Goal: Find contact information

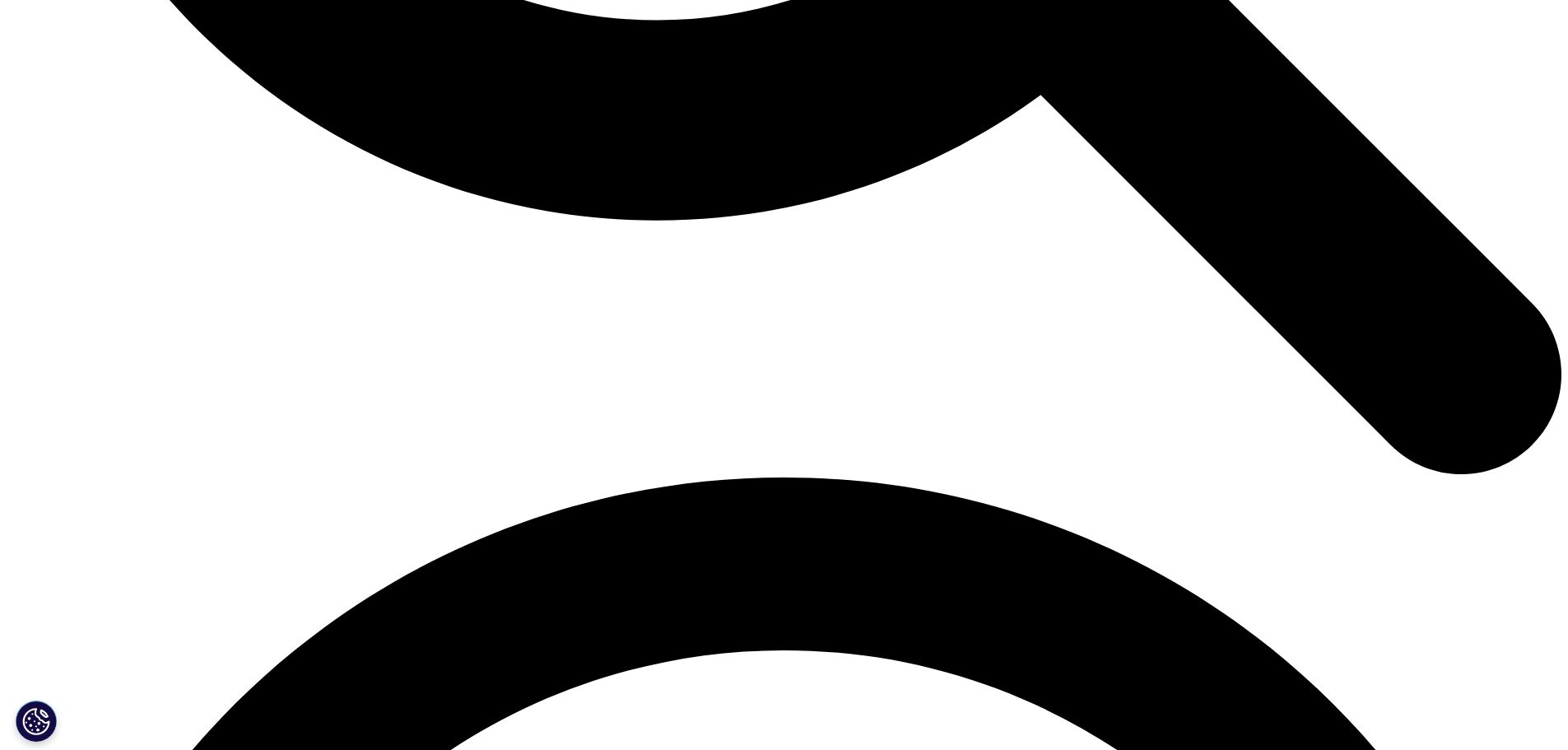
scroll to position [2679, 0]
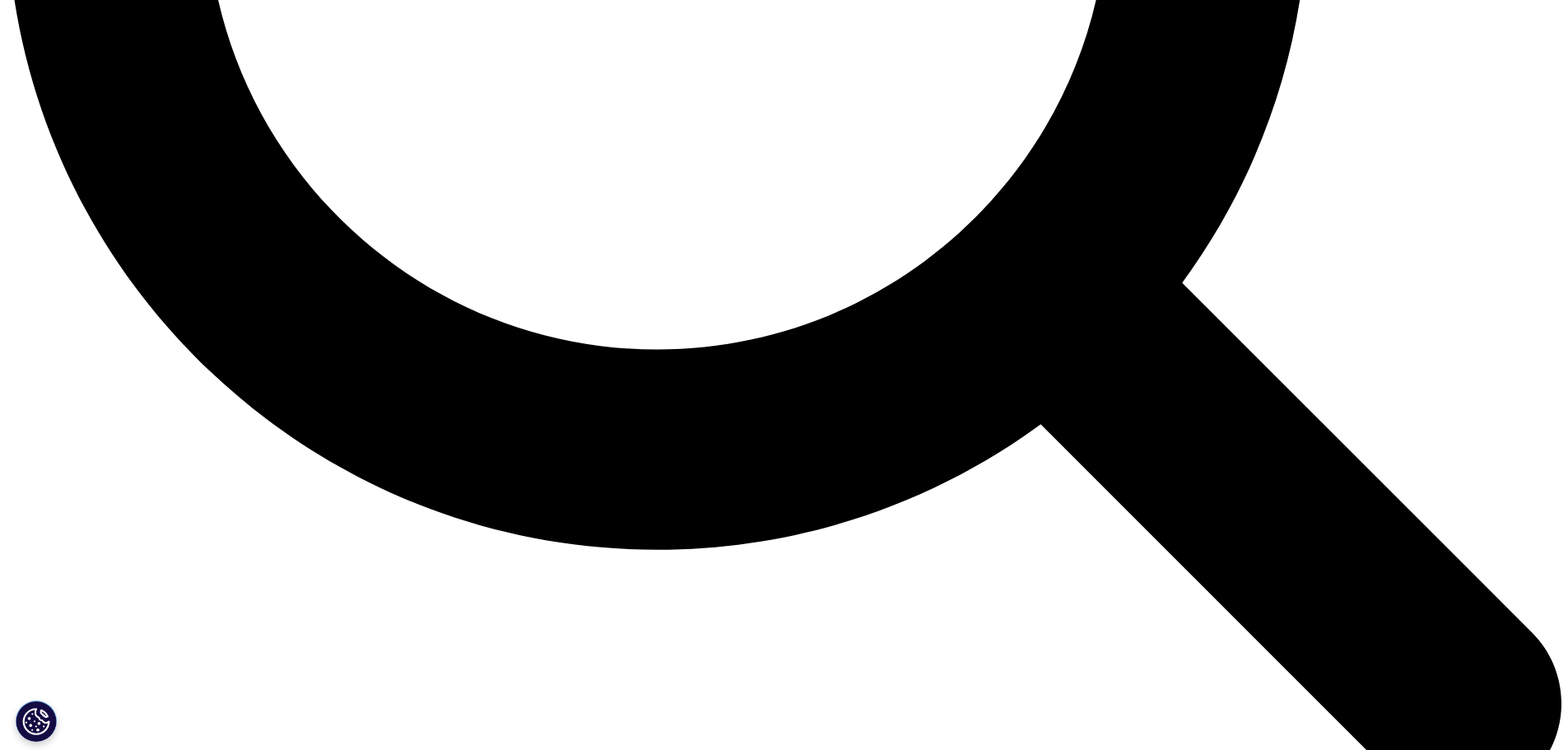
scroll to position [2552, 0]
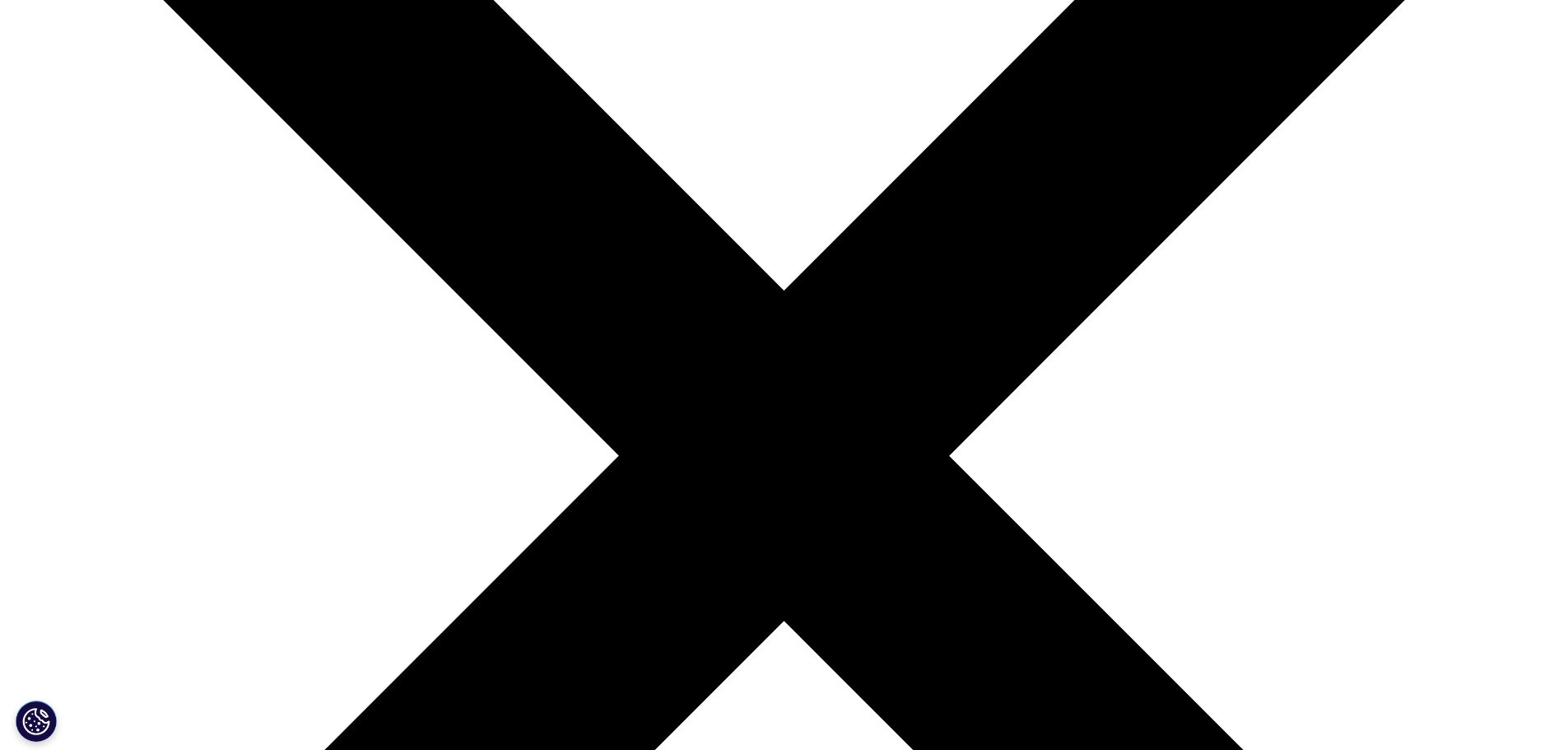
scroll to position [332, 0]
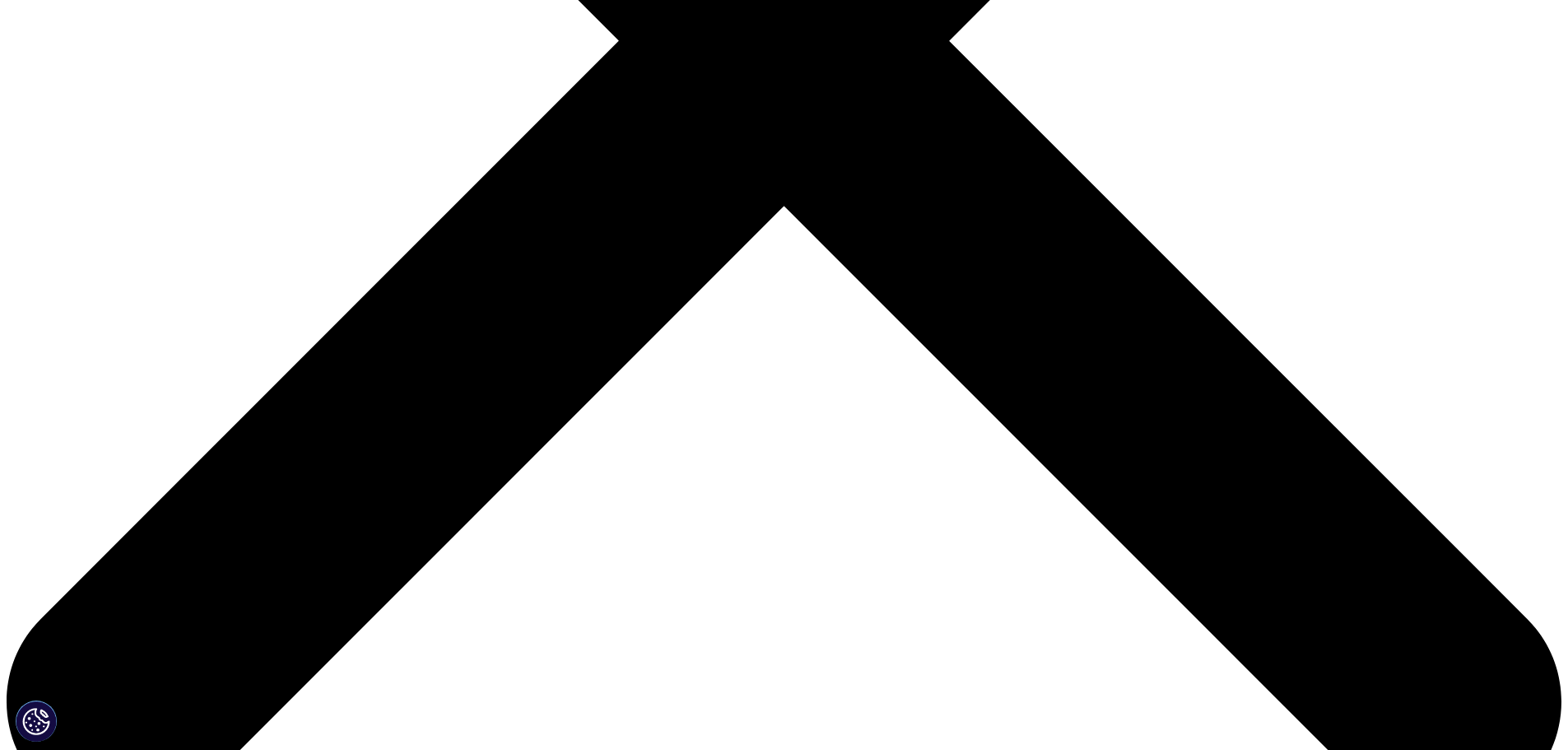
scroll to position [826, 0]
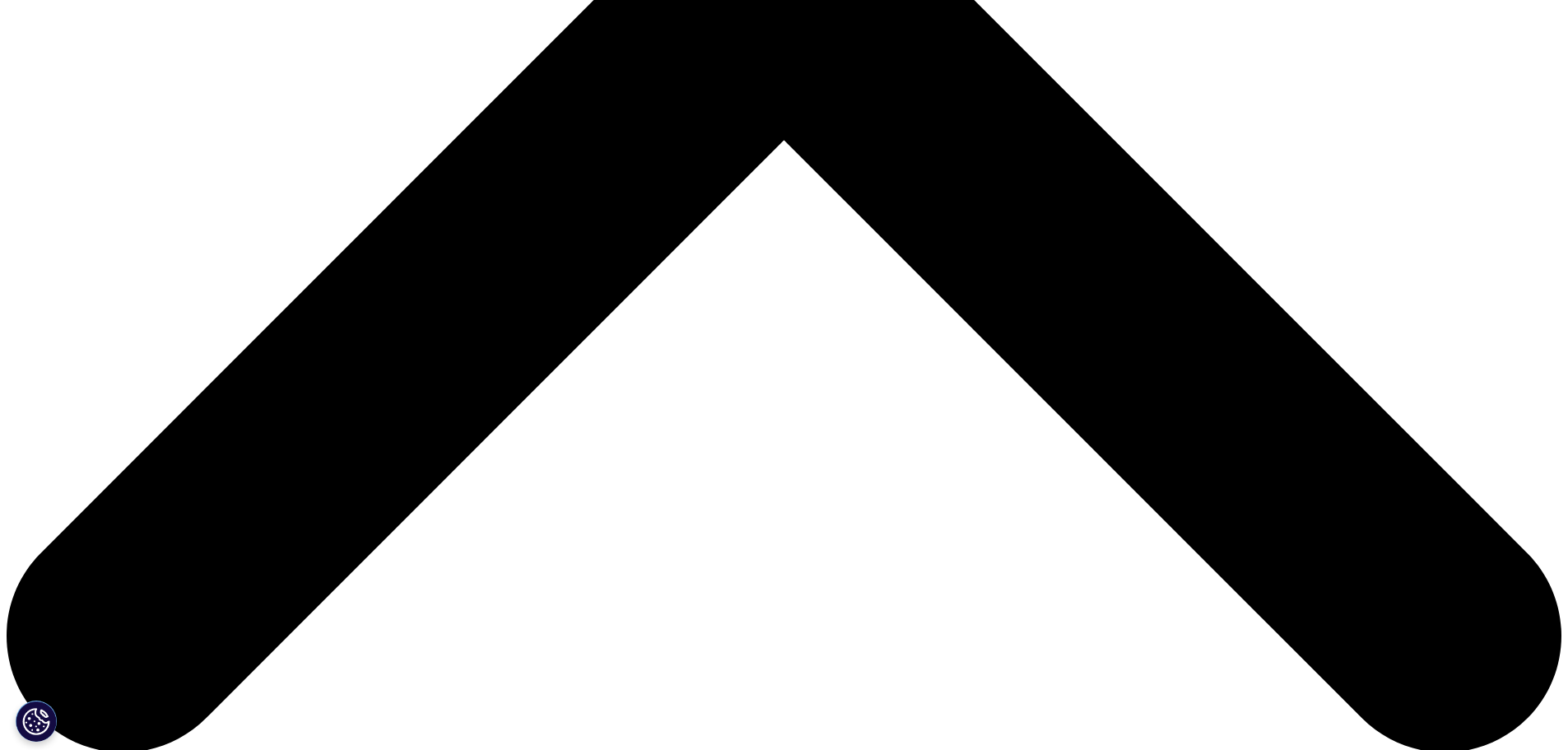
scroll to position [2552, 0]
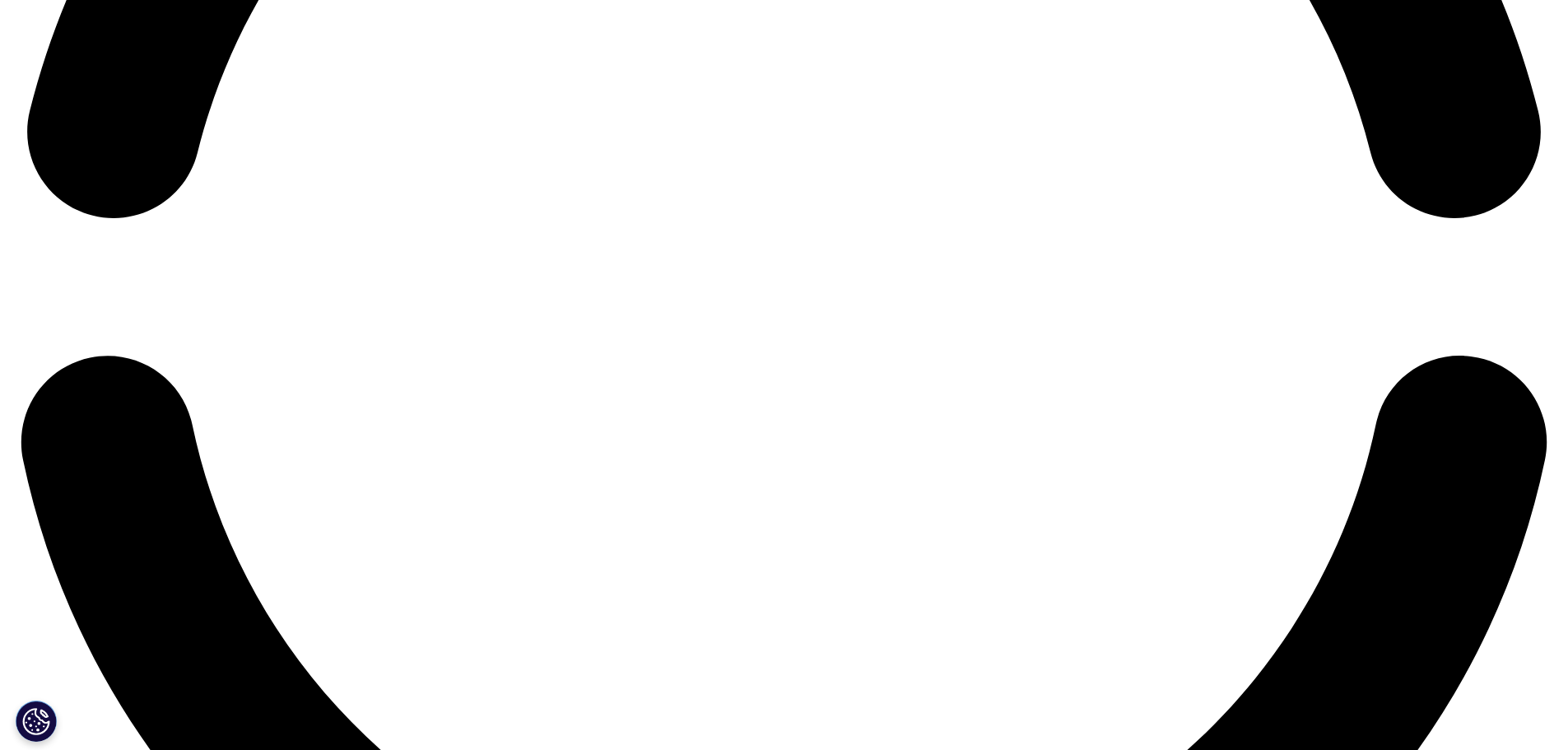
scroll to position [3834, 0]
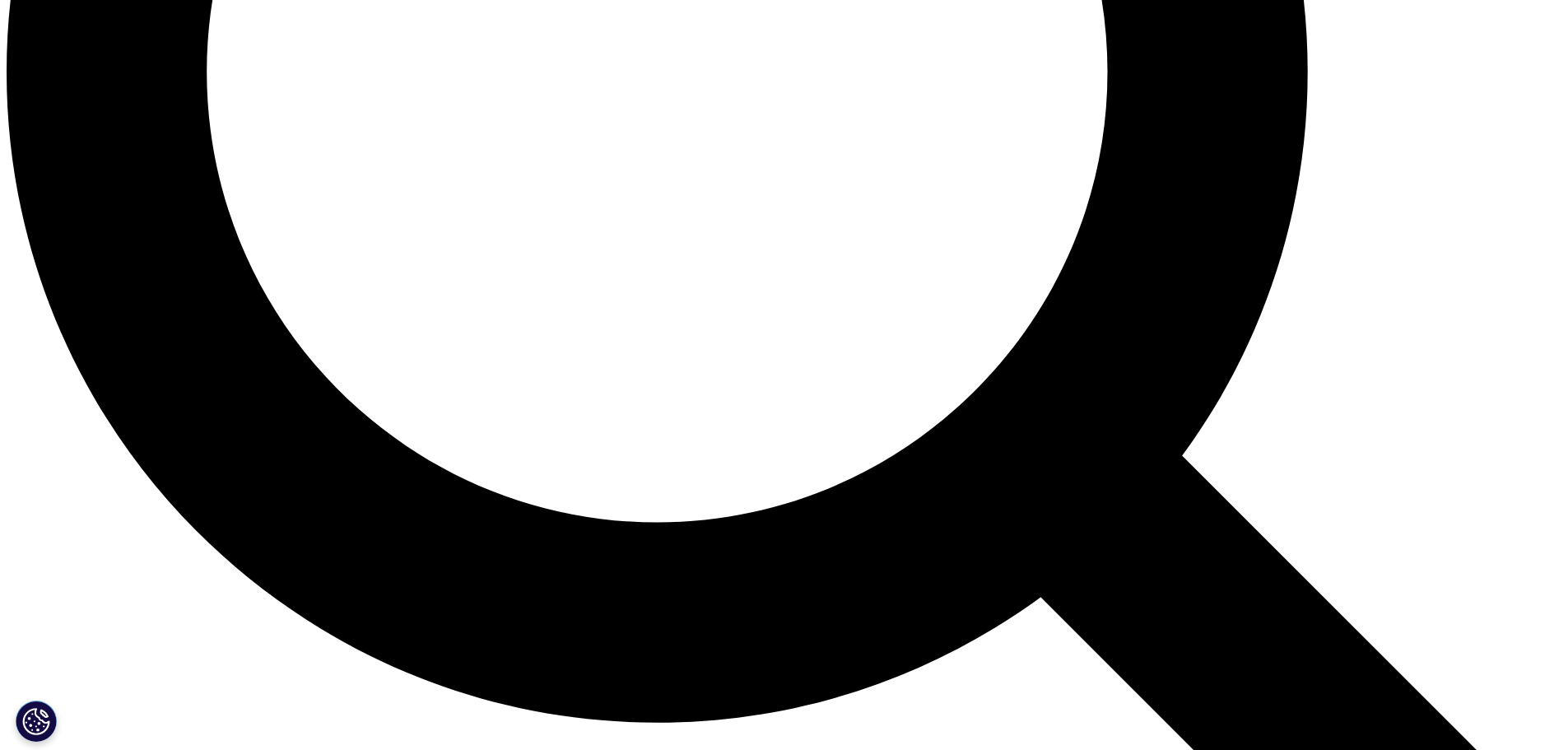
scroll to position [2387, 0]
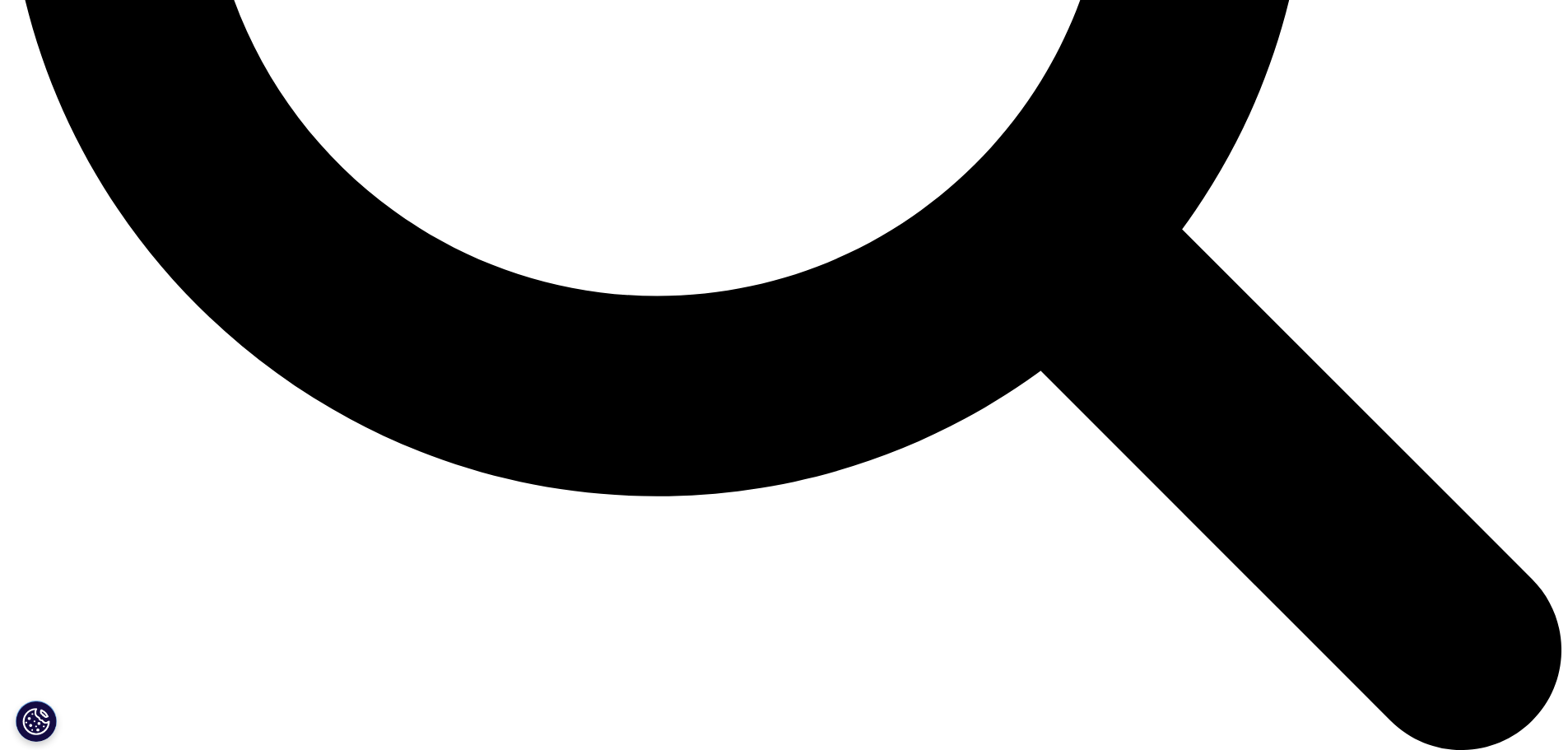
drag, startPoint x: 689, startPoint y: 579, endPoint x: 800, endPoint y: 576, distance: 111.0
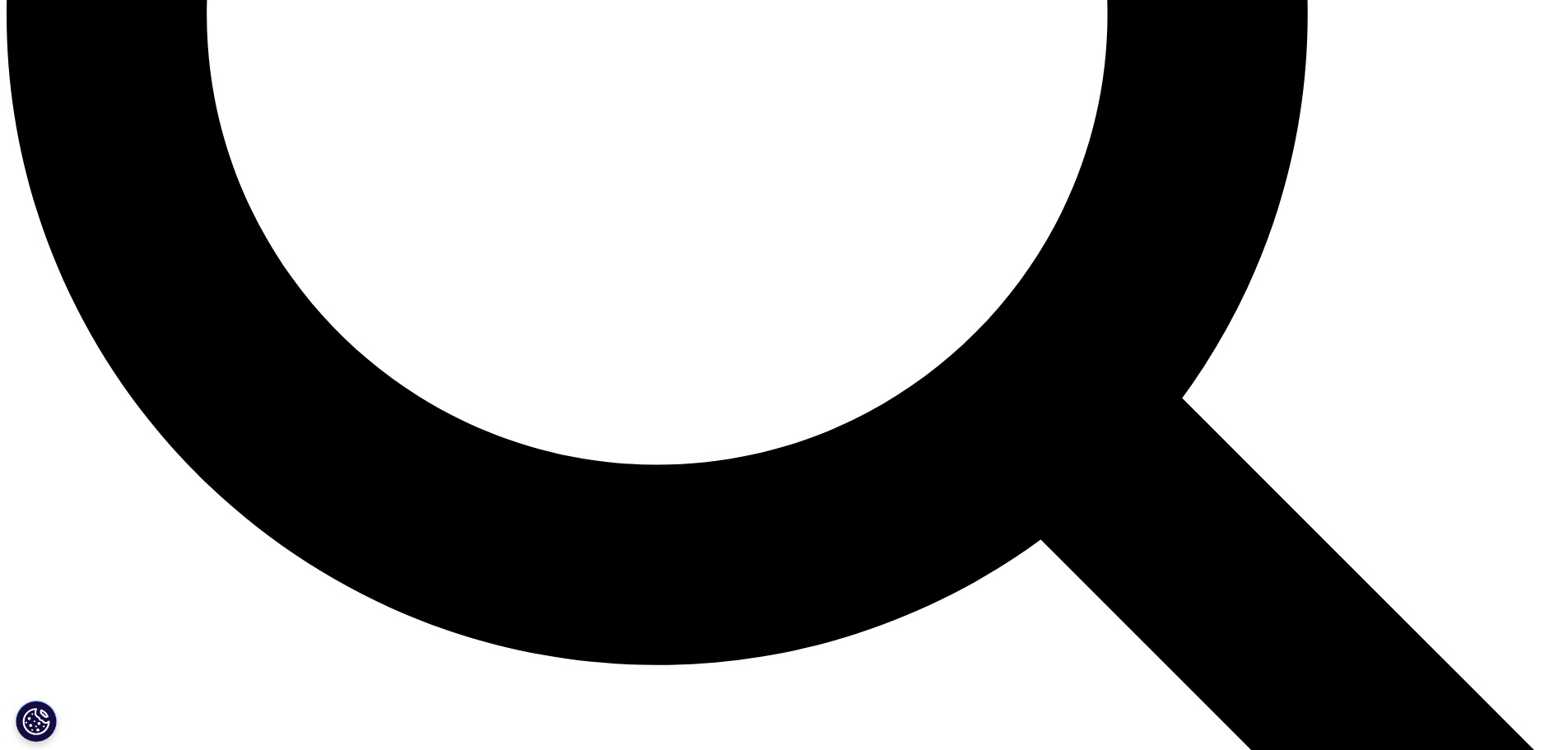
scroll to position [2223, 0]
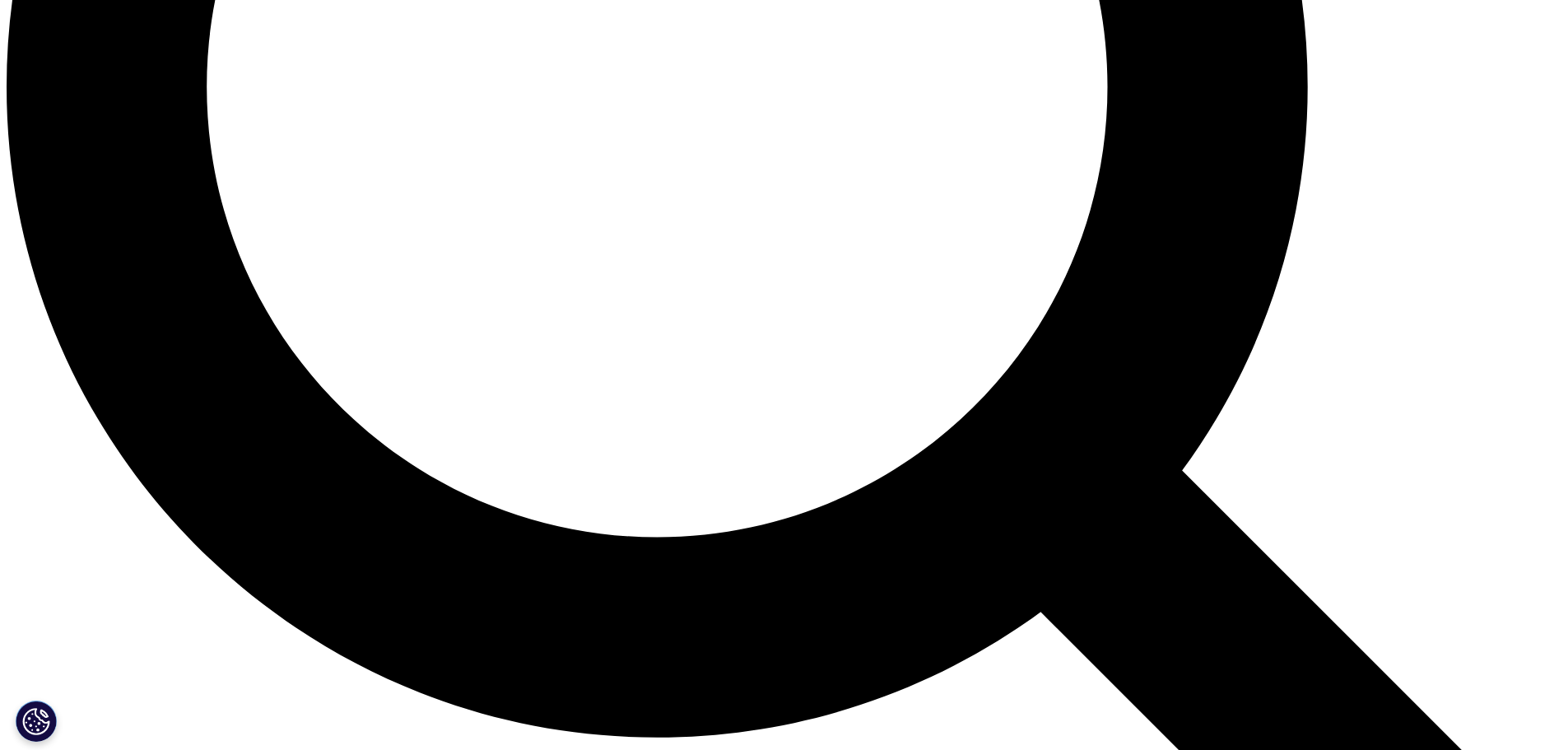
scroll to position [2140, 0]
